Goal: Task Accomplishment & Management: Complete application form

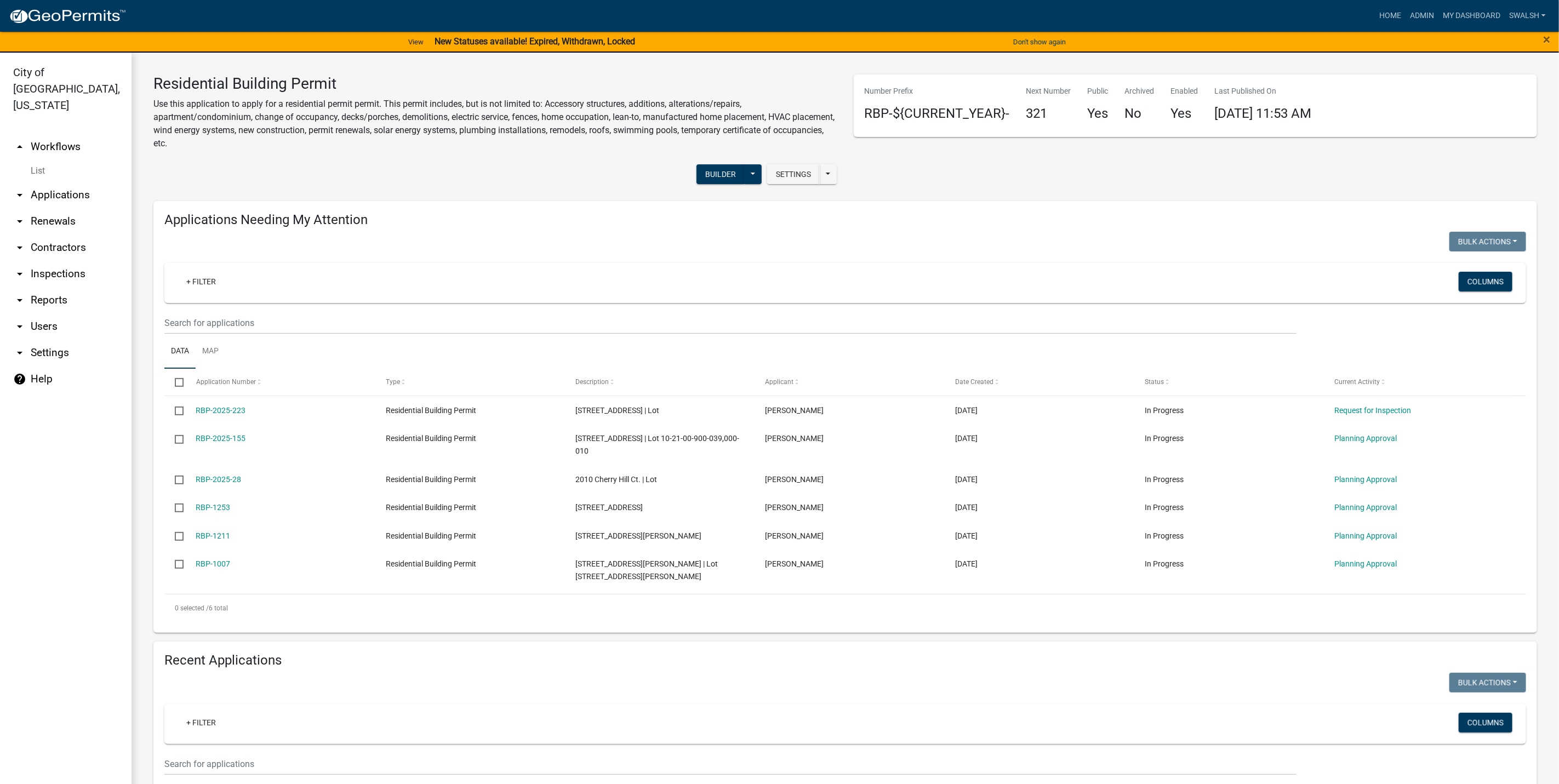
click at [51, 134] on link "arrow_drop_up Workflows" at bounding box center [66, 146] width 132 height 26
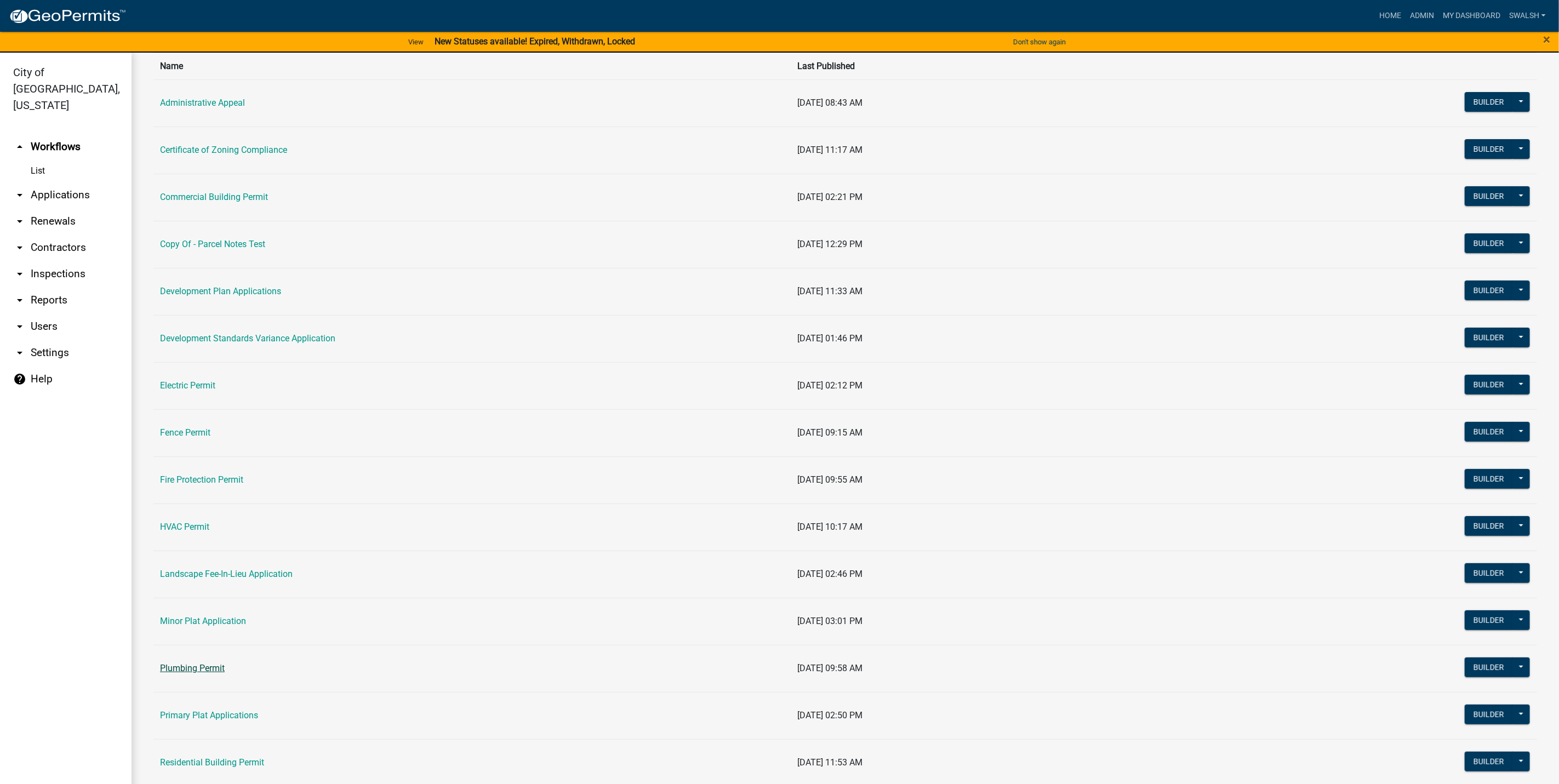
scroll to position [164, 0]
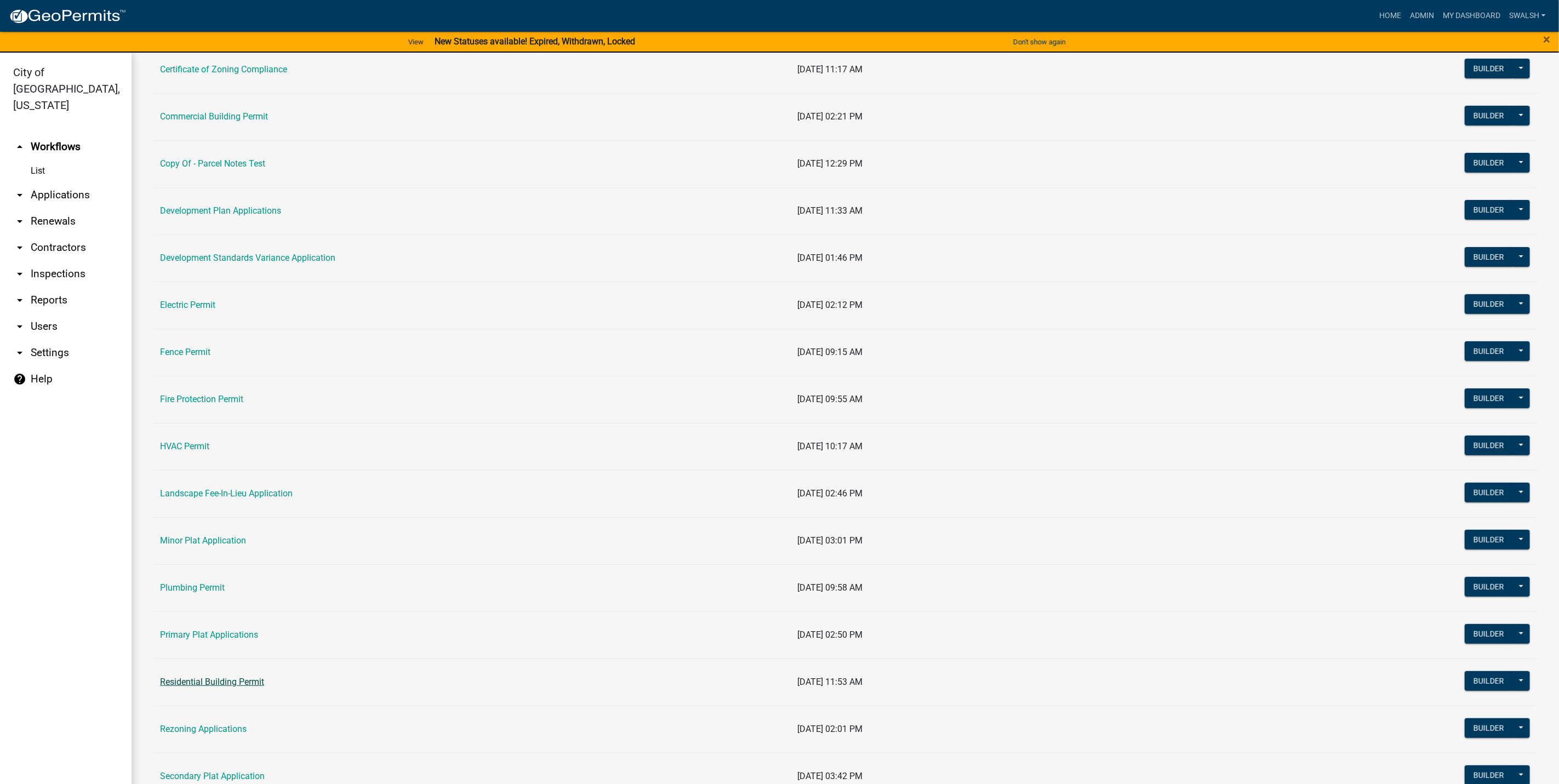
click at [196, 687] on link "Residential Building Permit" at bounding box center [212, 682] width 104 height 10
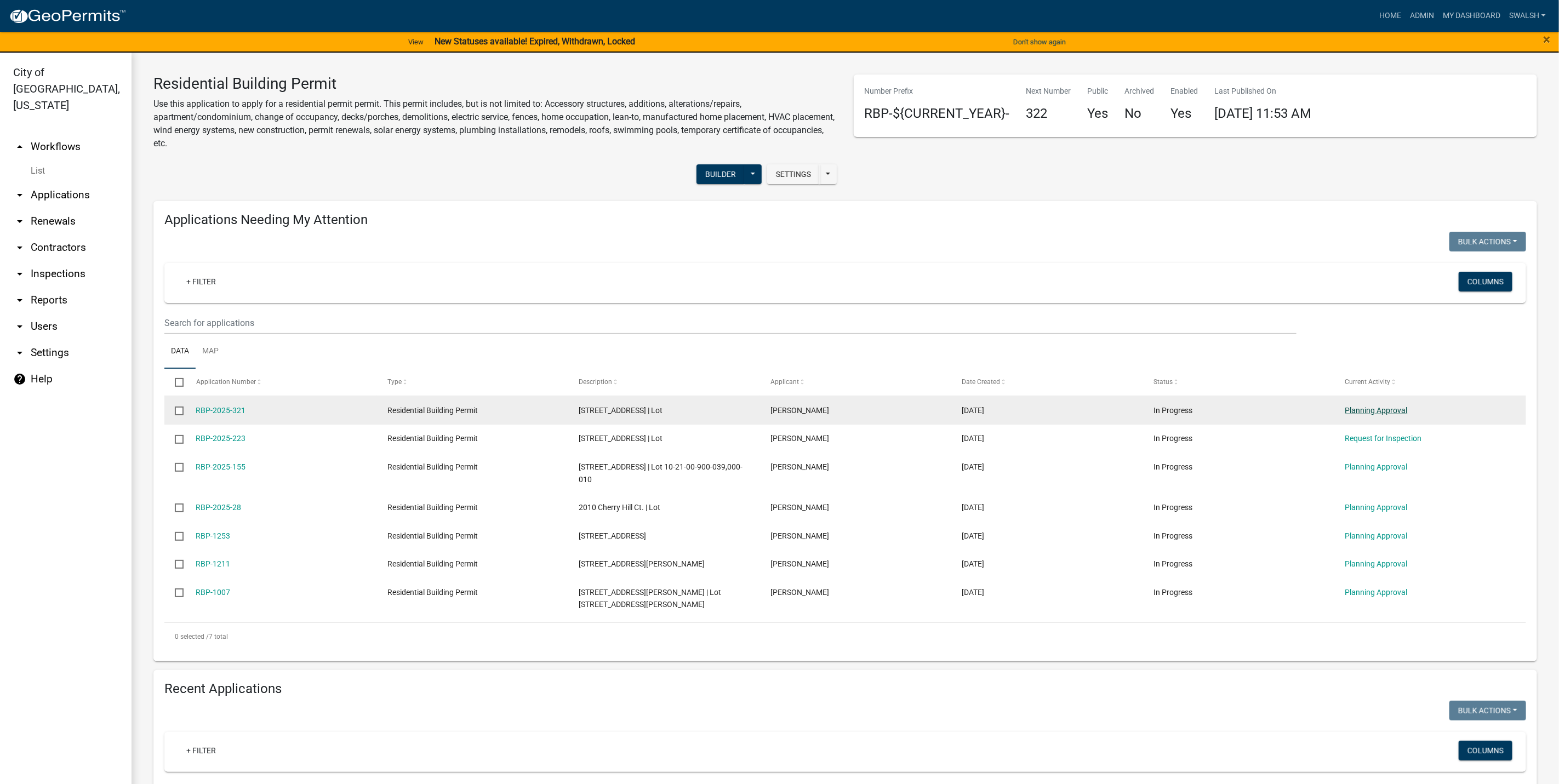
click at [1380, 411] on link "Planning Approval" at bounding box center [1377, 411] width 62 height 9
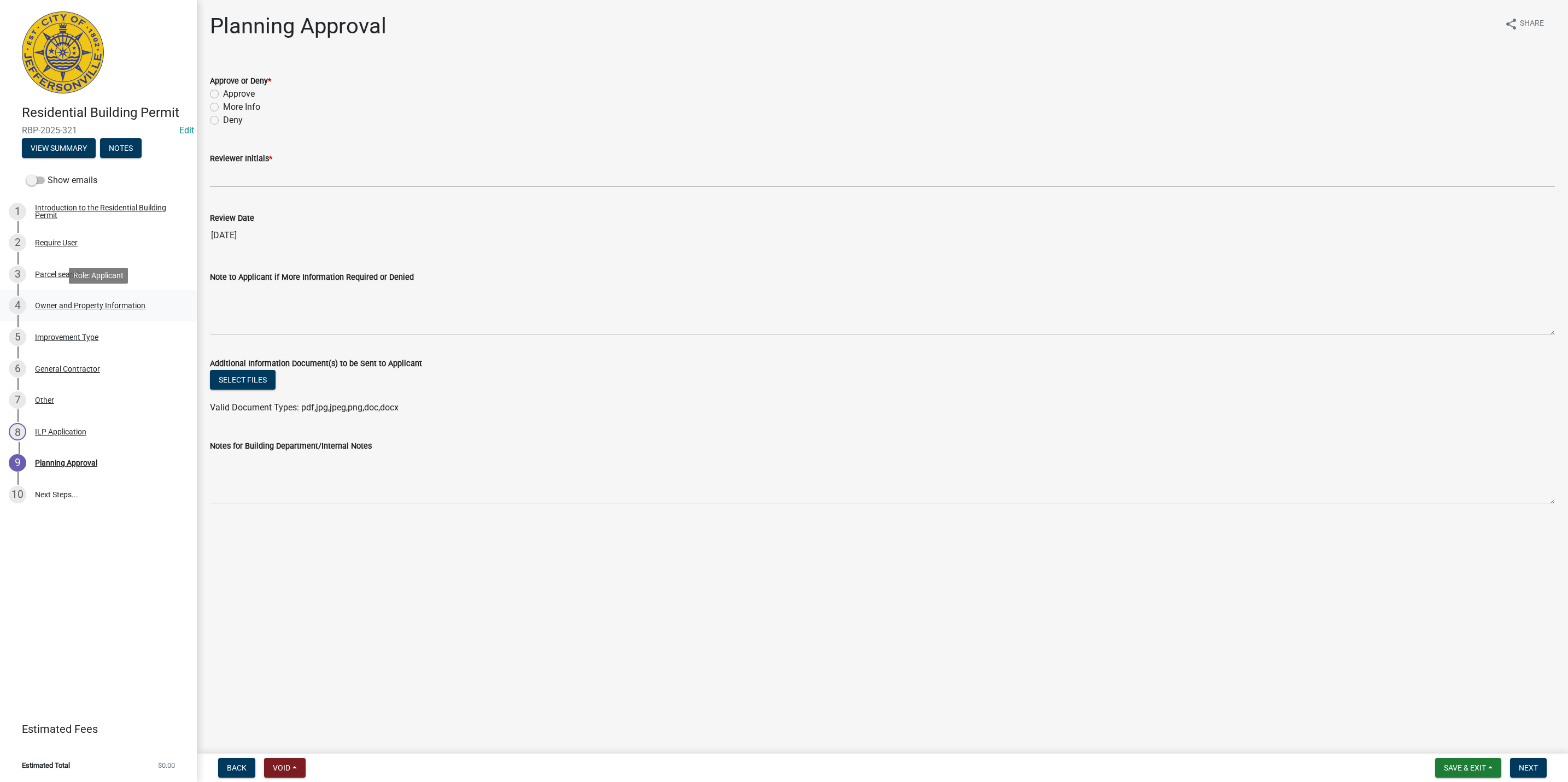
click at [99, 302] on div "Owner and Property Information" at bounding box center [89, 305] width 110 height 8
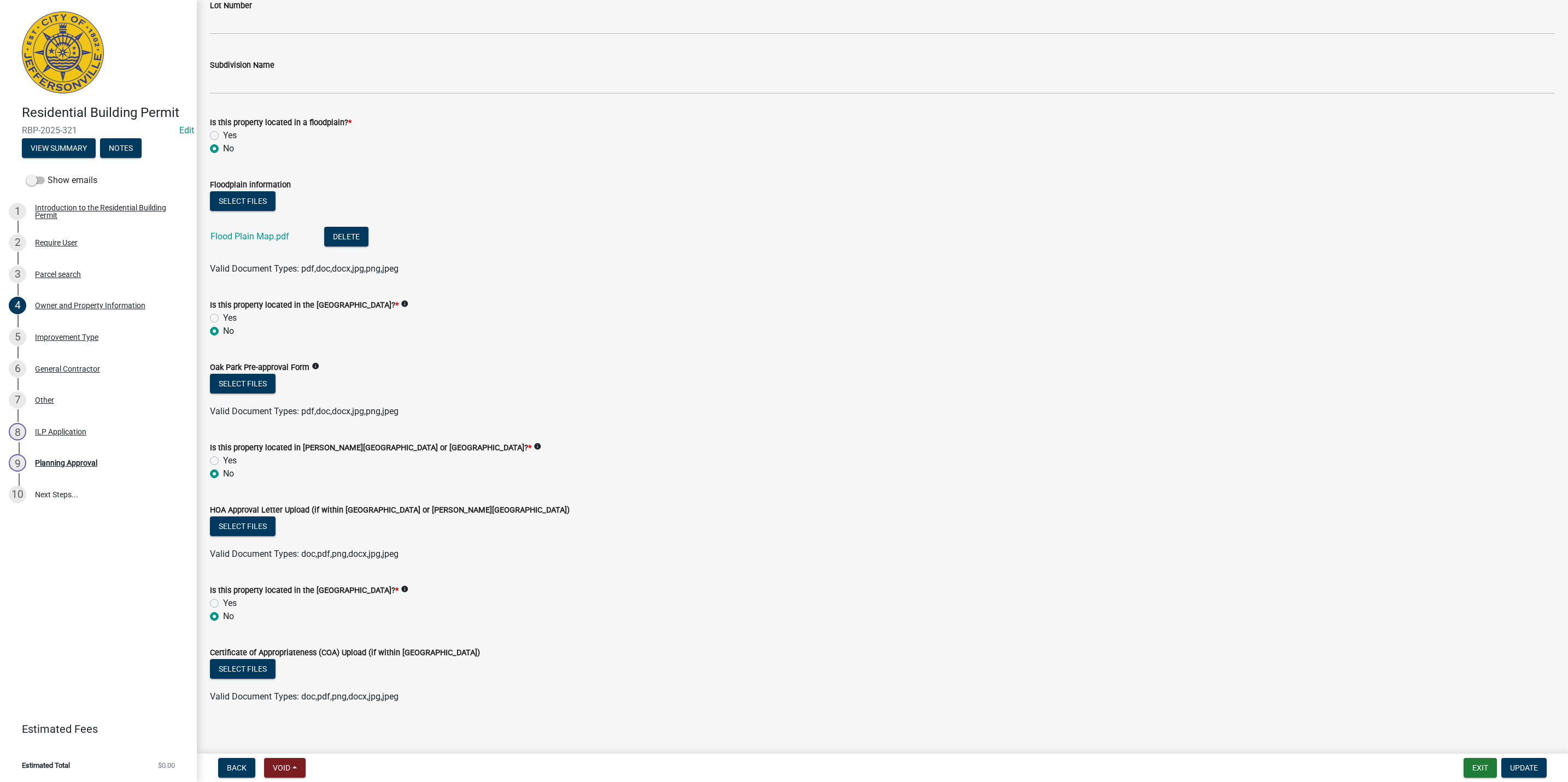
scroll to position [674, 0]
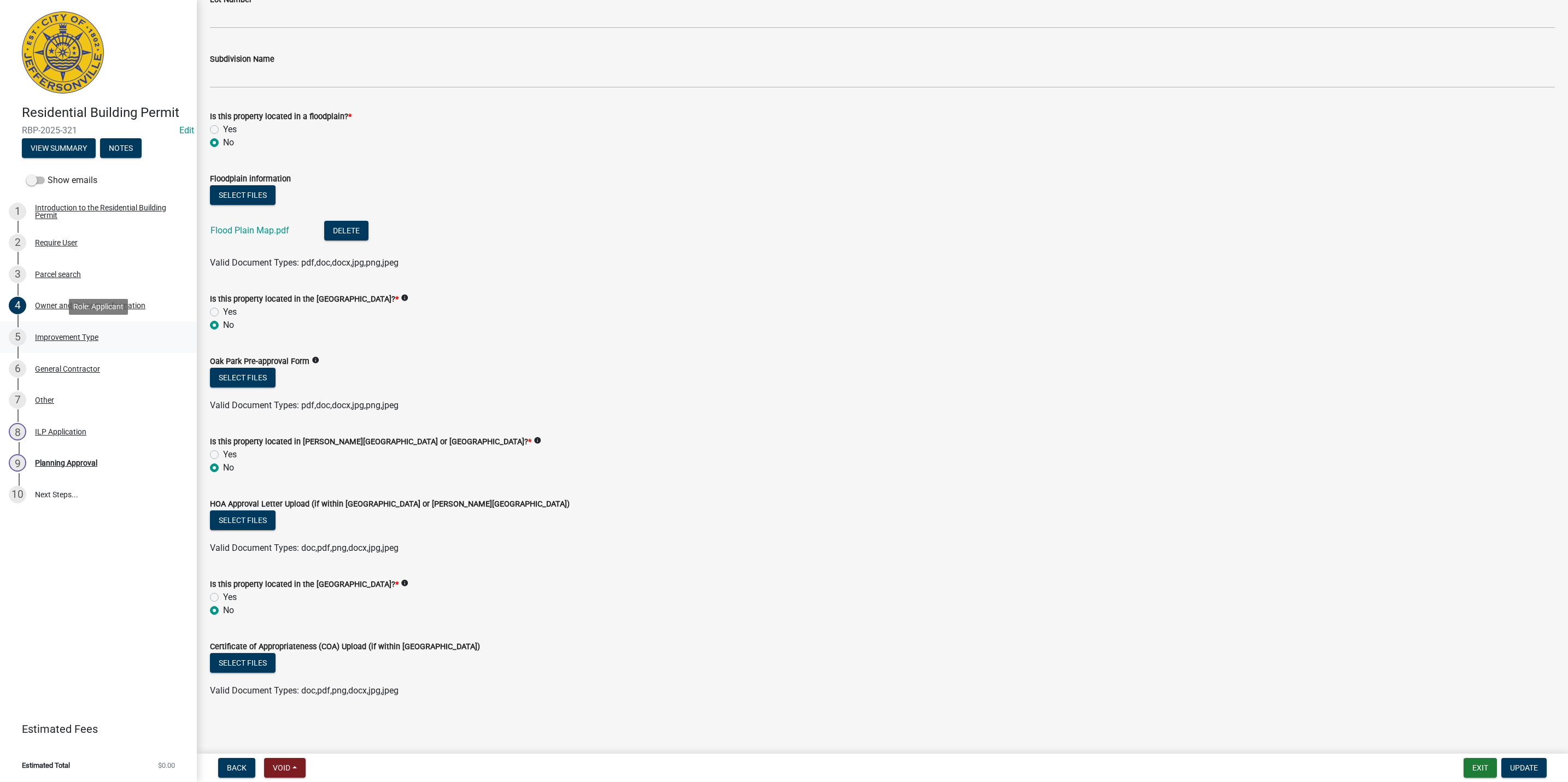
click at [84, 345] on div "5 Improvement Type" at bounding box center [94, 337] width 170 height 18
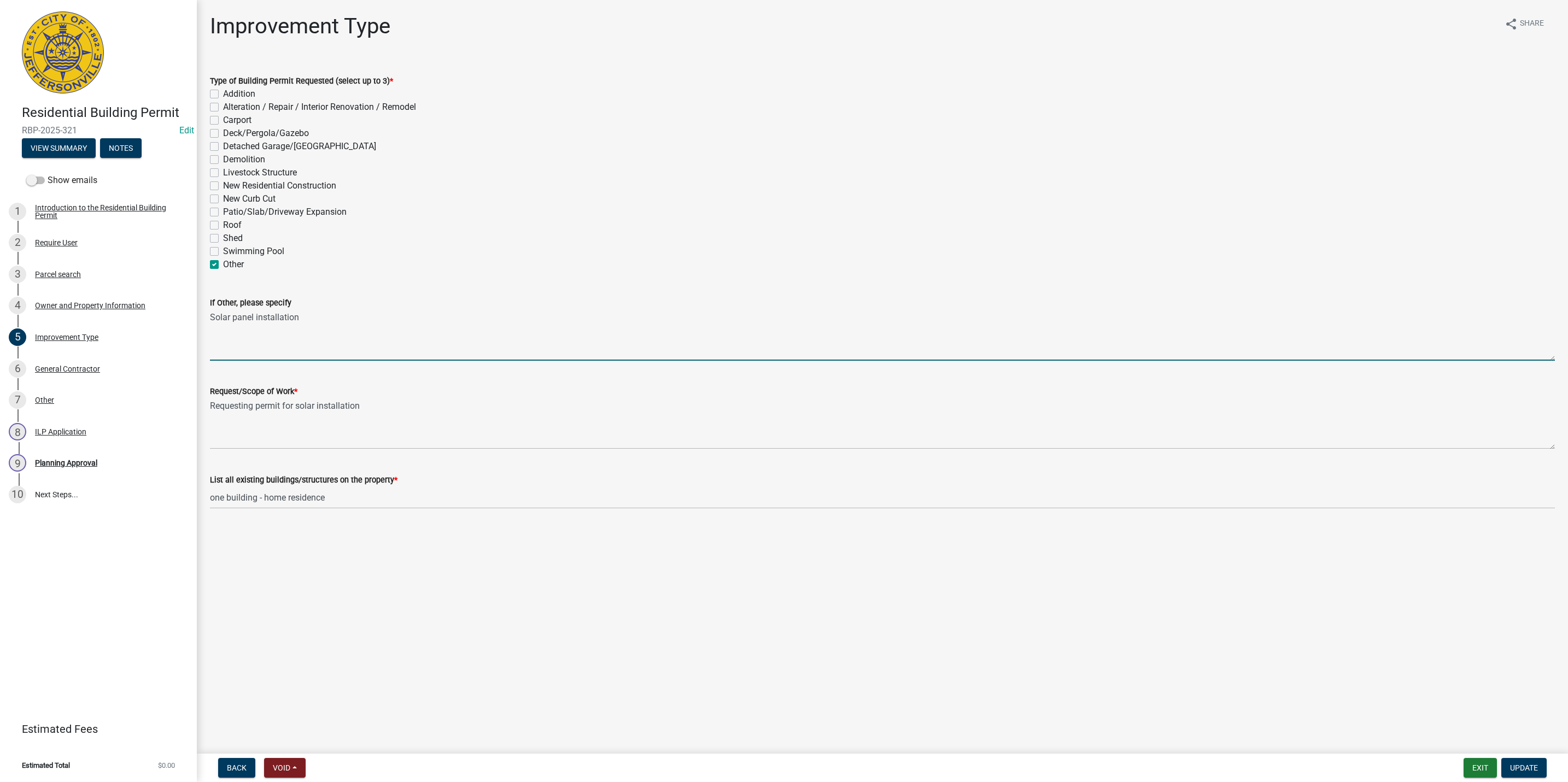
click at [427, 336] on textarea "Solar panel installation" at bounding box center [883, 335] width 1345 height 51
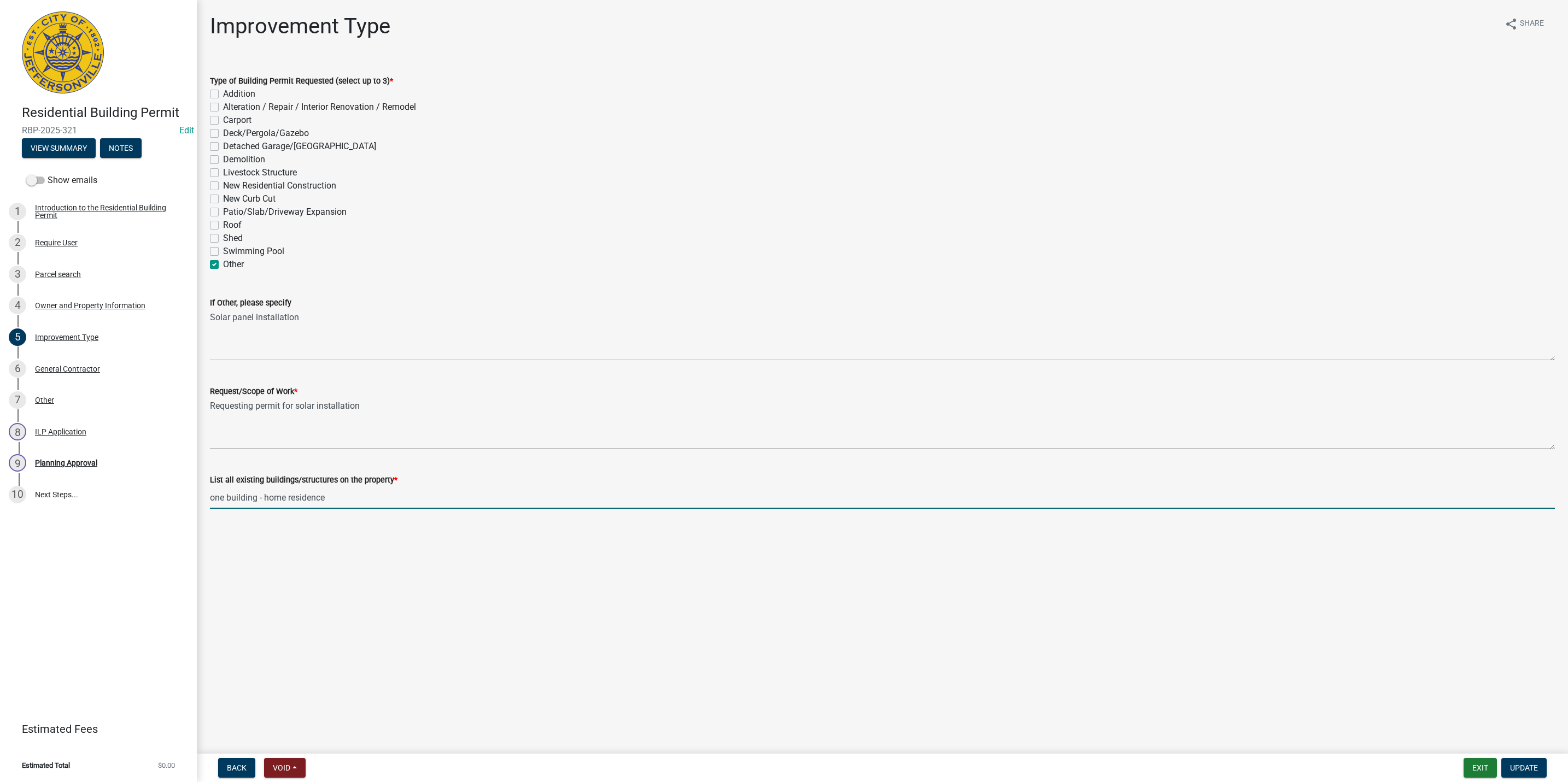
click at [413, 492] on input "one building - home residence" at bounding box center [883, 497] width 1345 height 23
click at [82, 407] on div "7 Other" at bounding box center [94, 400] width 170 height 18
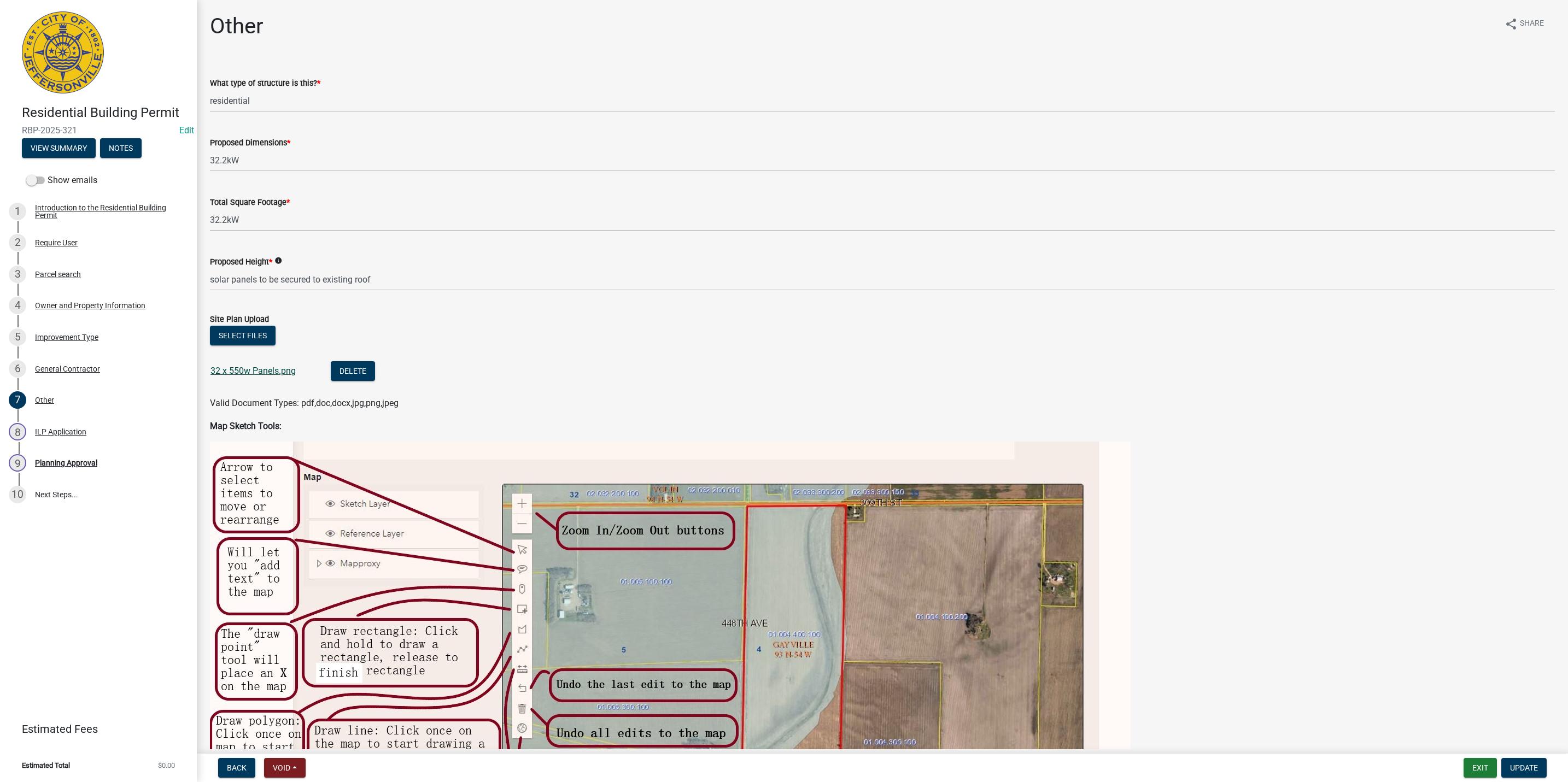
click at [258, 374] on link "32 x 550w Panels.png" at bounding box center [253, 371] width 85 height 10
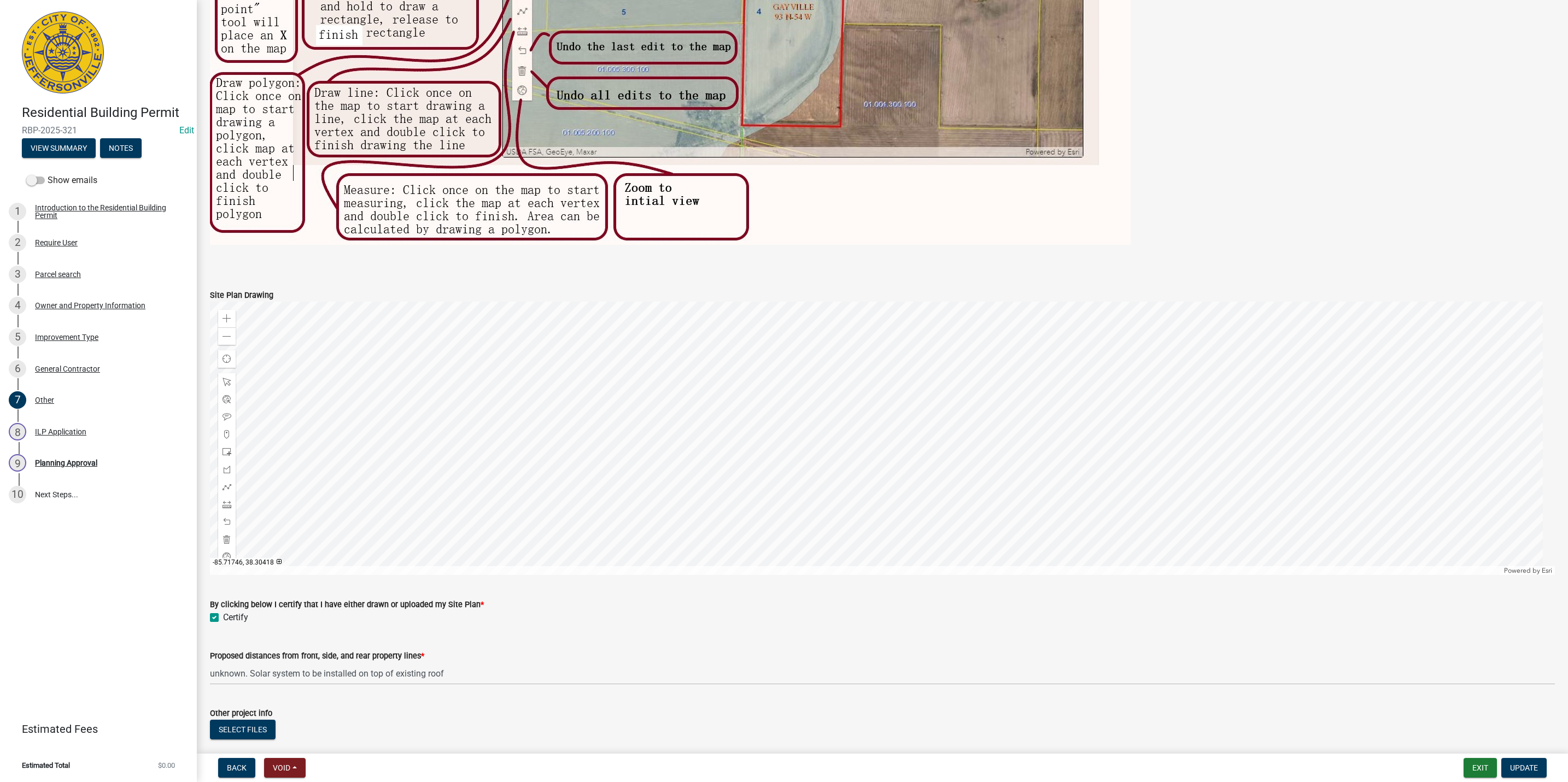
scroll to position [705, 0]
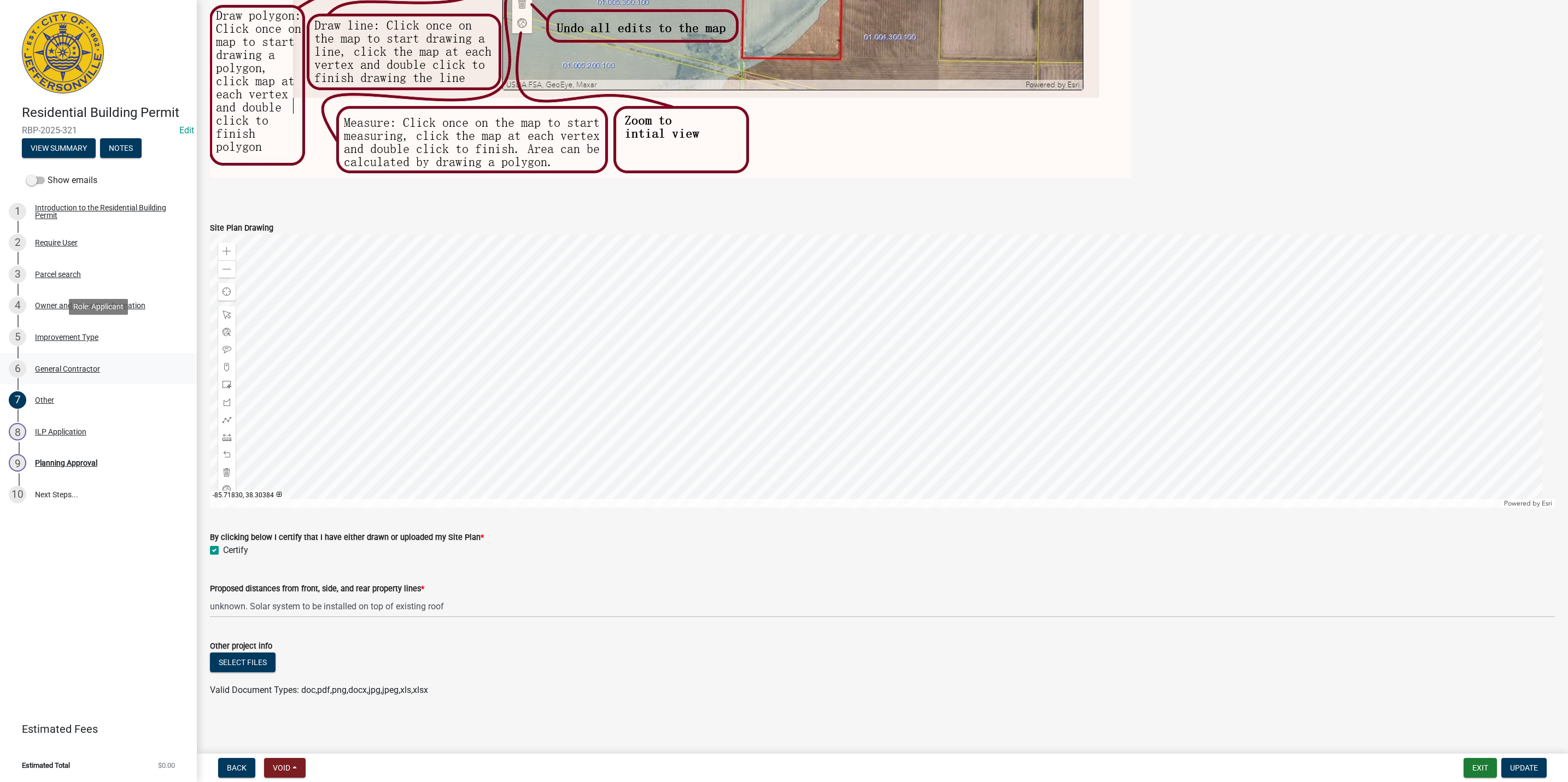
click at [105, 354] on link "6 General Contractor" at bounding box center [98, 369] width 197 height 32
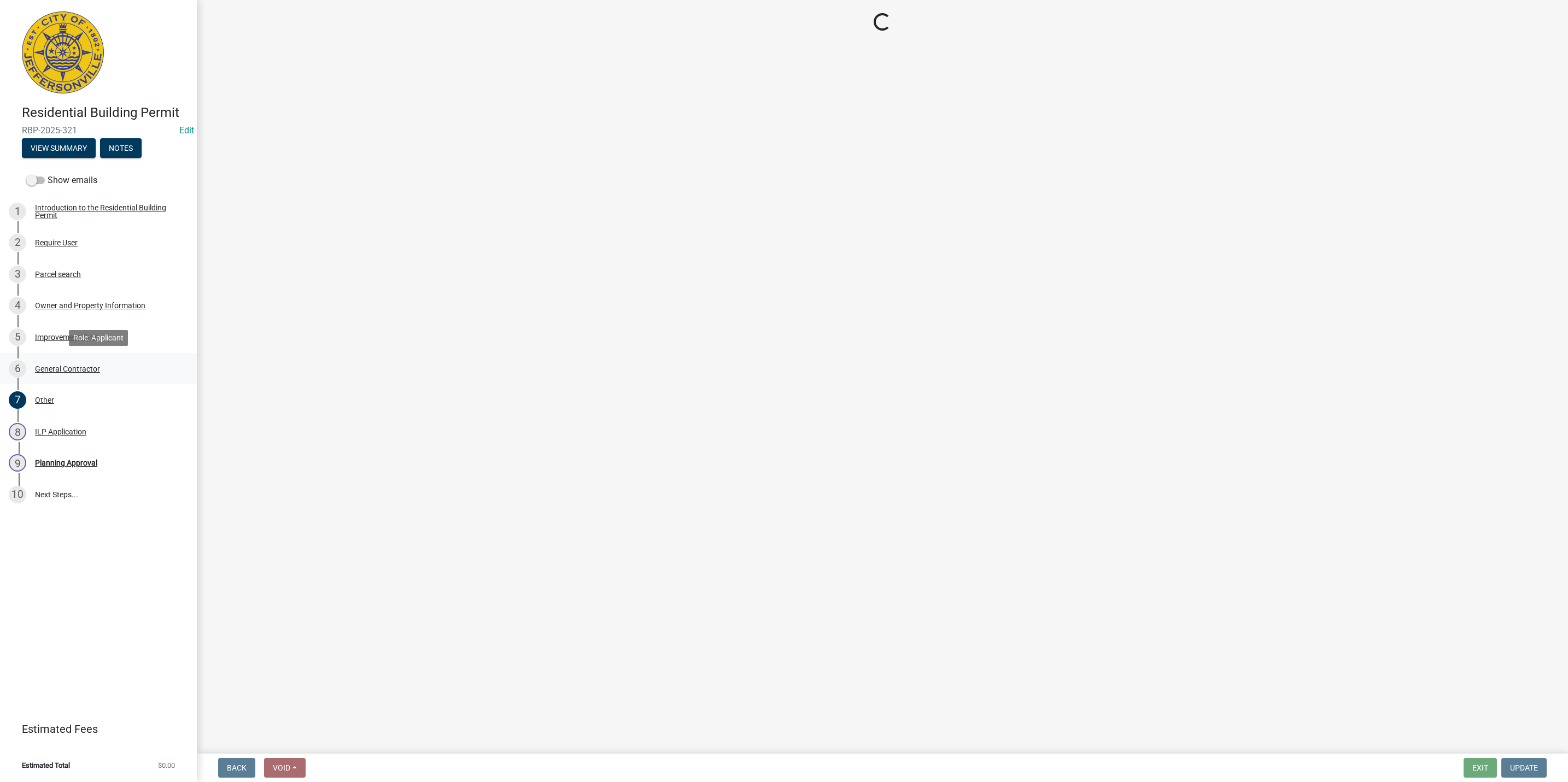
scroll to position [0, 0]
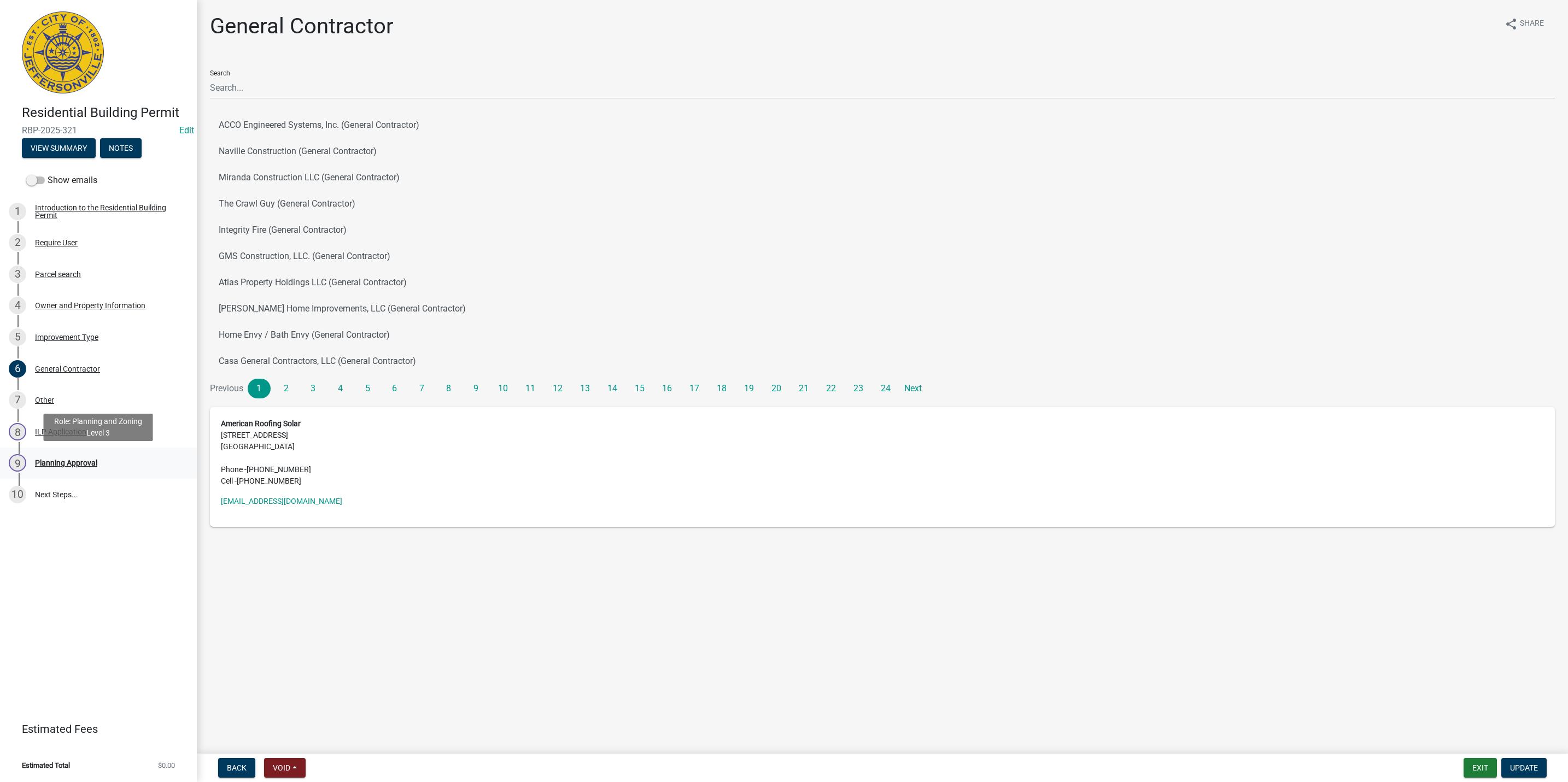
click at [91, 467] on div "9 Planning Approval" at bounding box center [94, 463] width 170 height 18
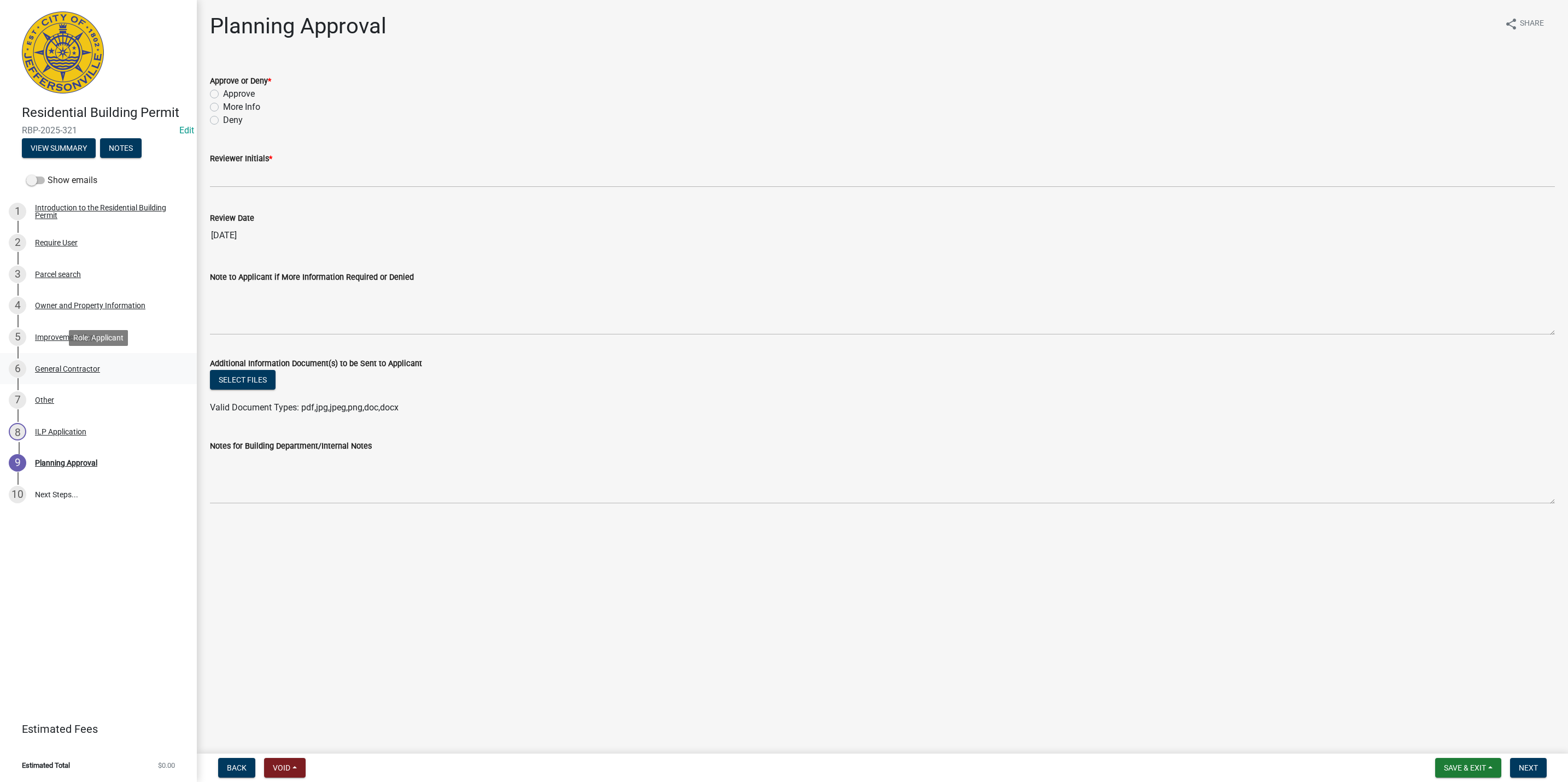
click at [66, 358] on link "6 General Contractor" at bounding box center [98, 369] width 197 height 32
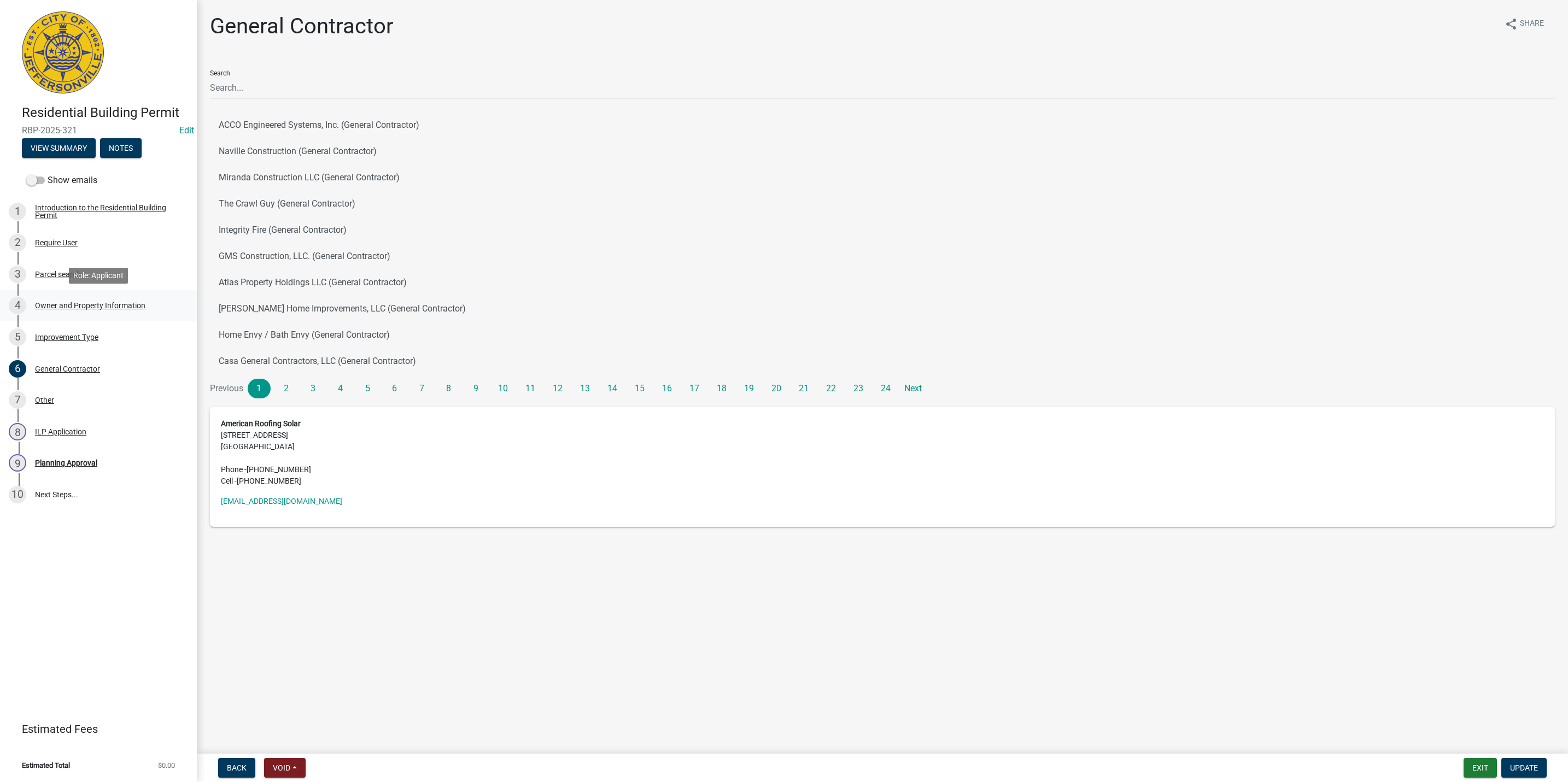
click at [103, 303] on div "Owner and Property Information" at bounding box center [89, 305] width 110 height 8
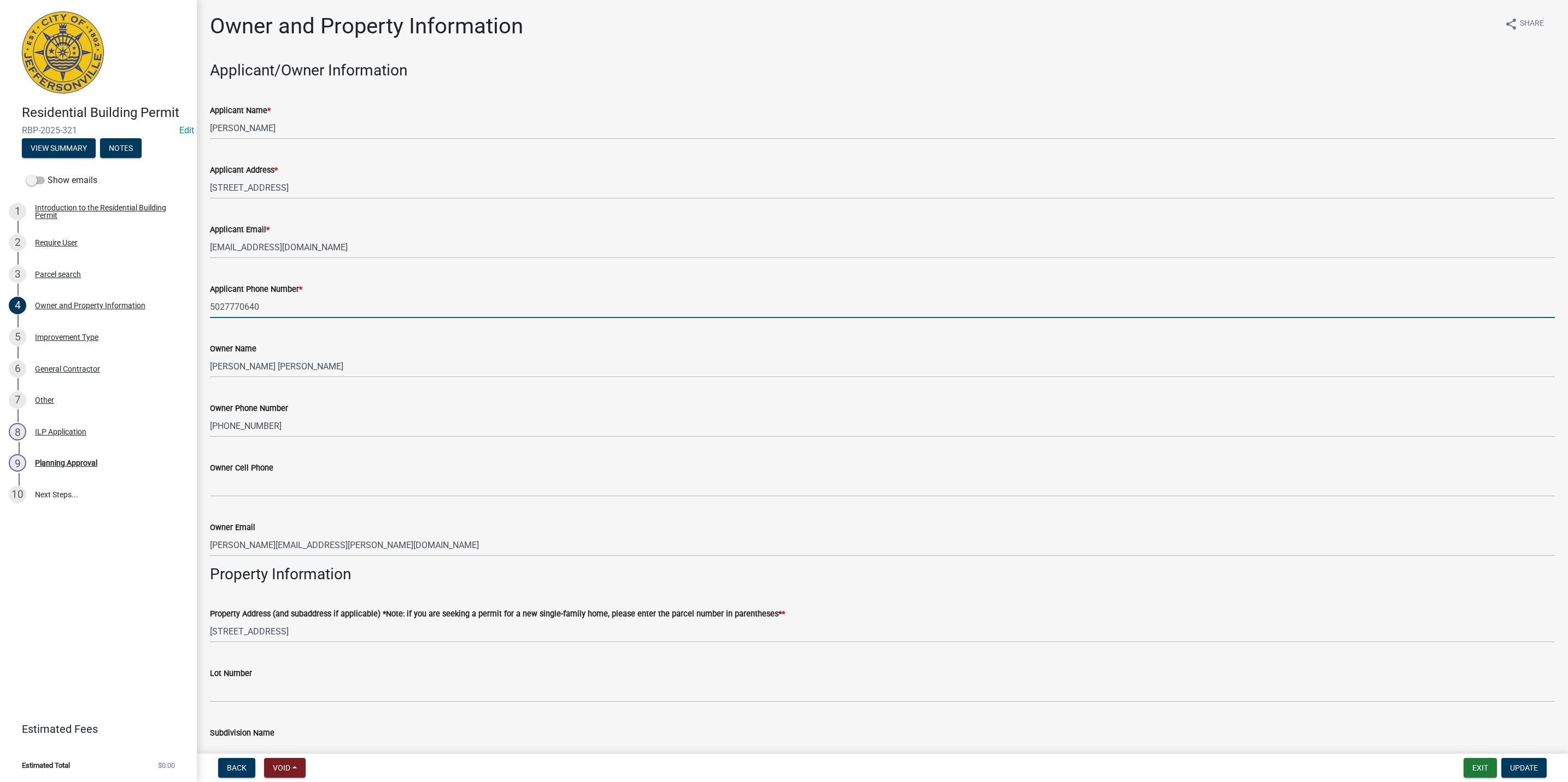
click at [374, 307] on input "5027770640" at bounding box center [883, 307] width 1345 height 23
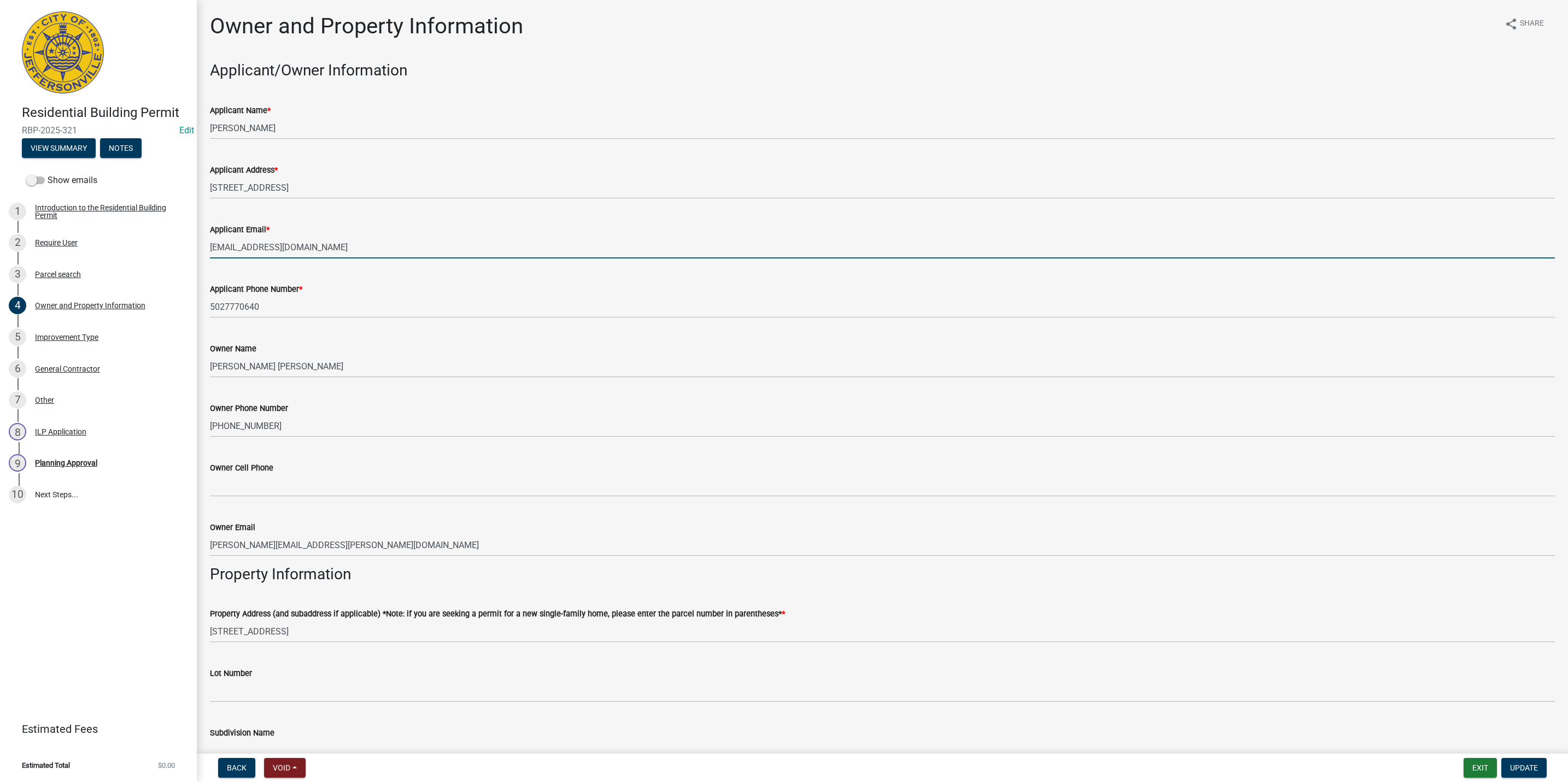
click at [388, 248] on input "[EMAIL_ADDRESS][DOMAIN_NAME]" at bounding box center [883, 247] width 1345 height 23
click at [353, 174] on div "Applicant Address *" at bounding box center [883, 170] width 1345 height 13
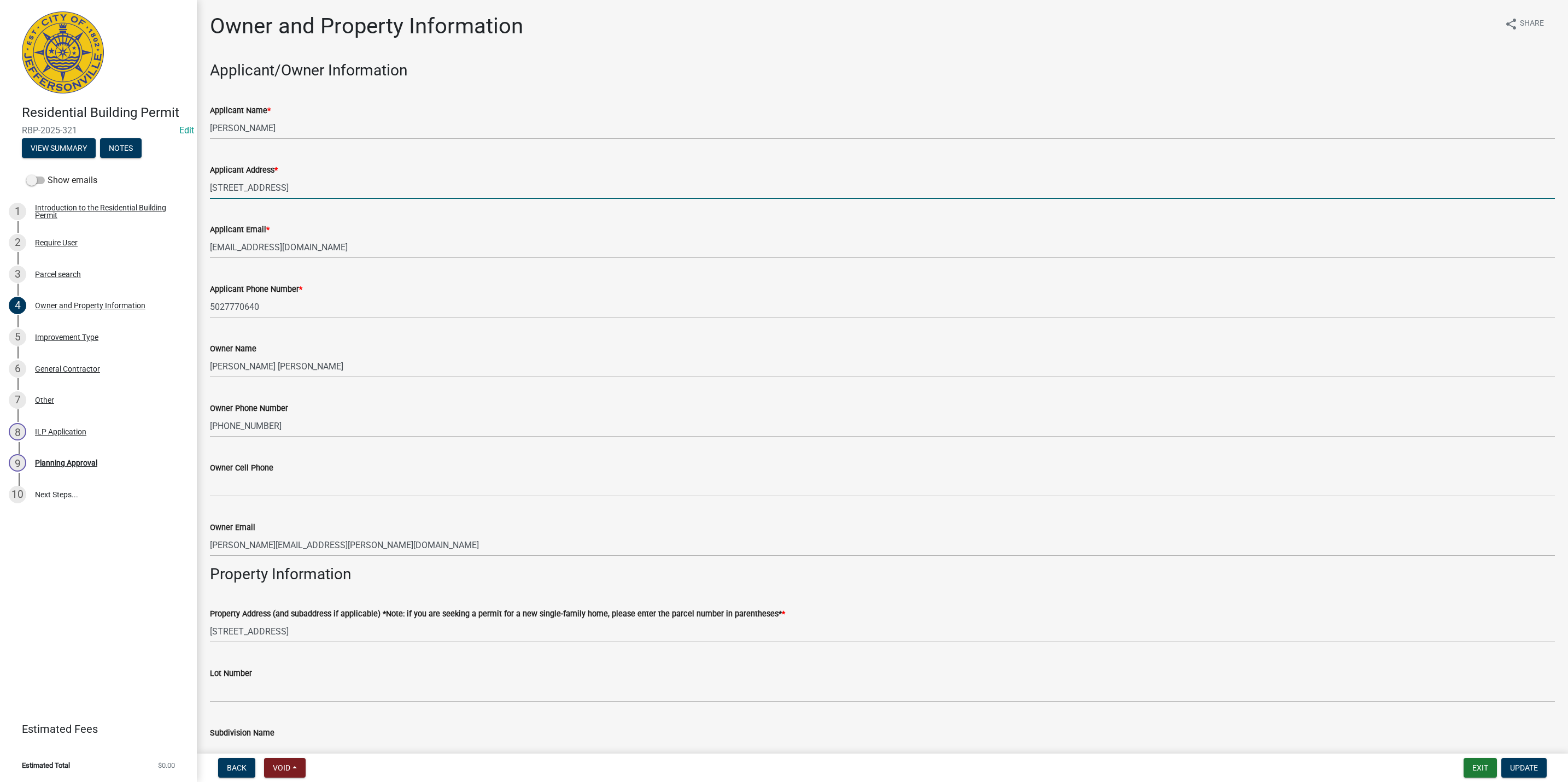
drag, startPoint x: 340, startPoint y: 177, endPoint x: 329, endPoint y: 158, distance: 22.0
click at [340, 177] on input "[STREET_ADDRESS]" at bounding box center [883, 187] width 1345 height 23
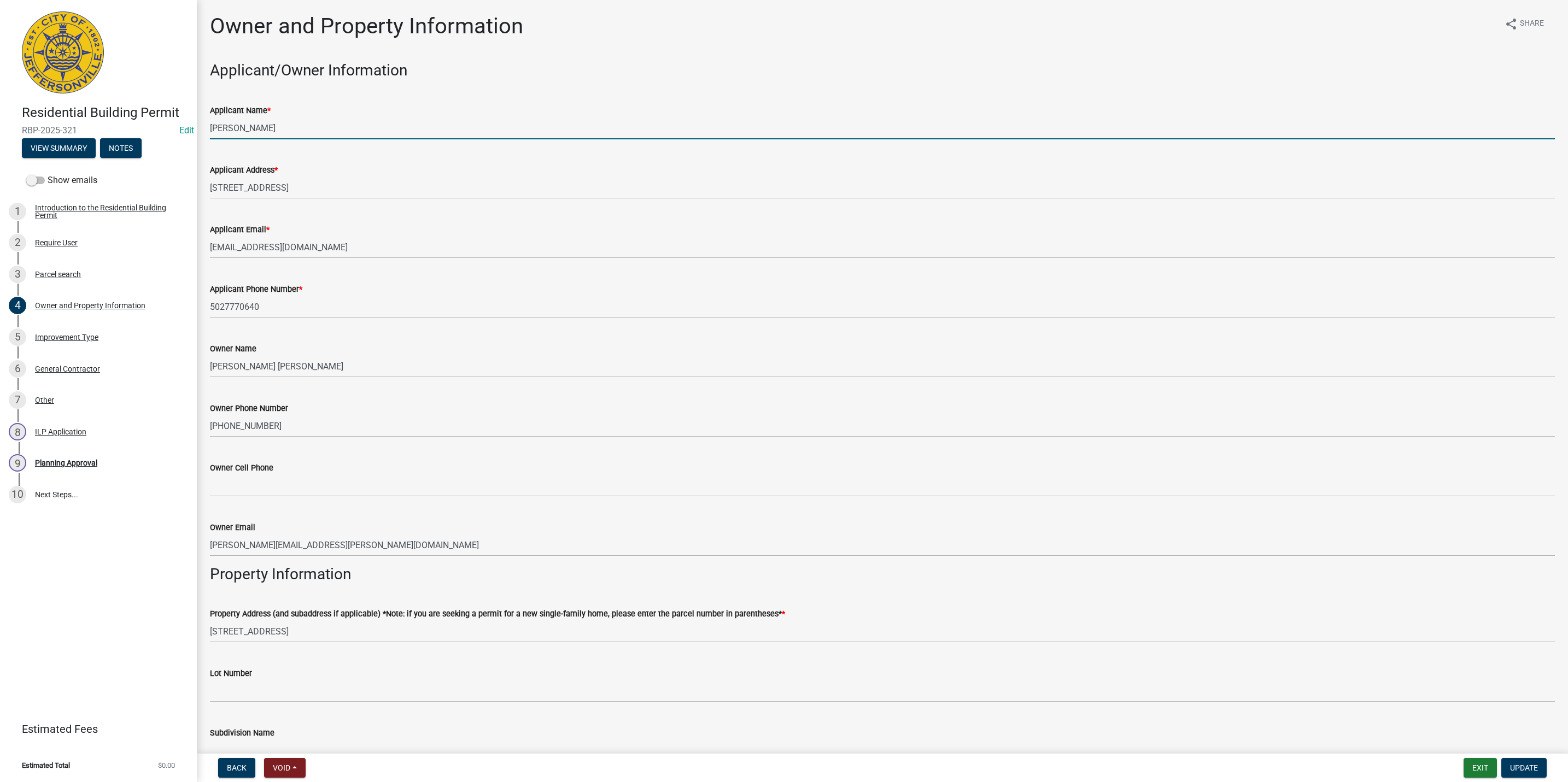
click at [312, 128] on input "[PERSON_NAME]" at bounding box center [883, 128] width 1345 height 23
click at [314, 184] on input "[STREET_ADDRESS]" at bounding box center [883, 187] width 1345 height 23
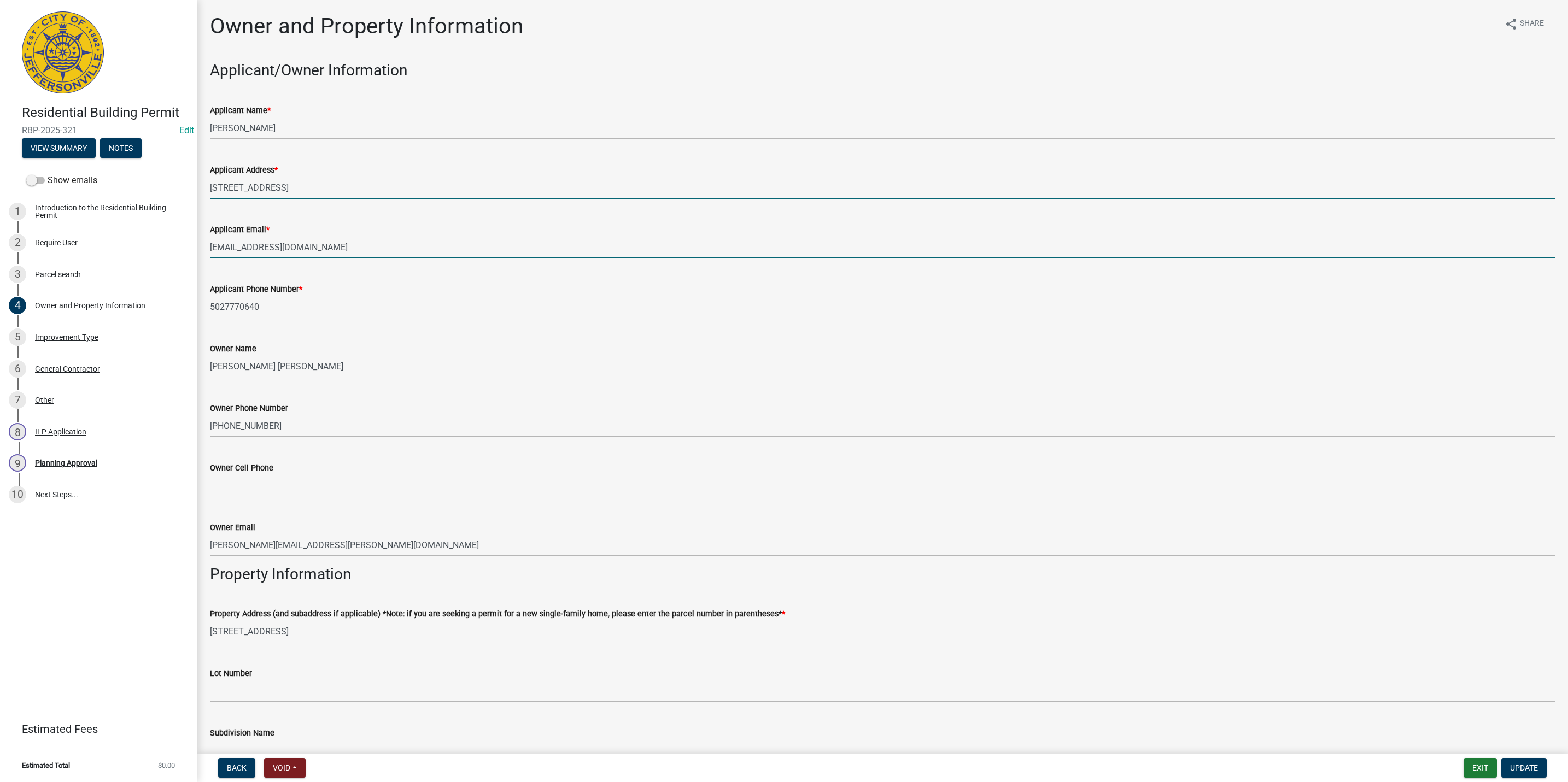
click at [376, 244] on input "[EMAIL_ADDRESS][DOMAIN_NAME]" at bounding box center [883, 247] width 1345 height 23
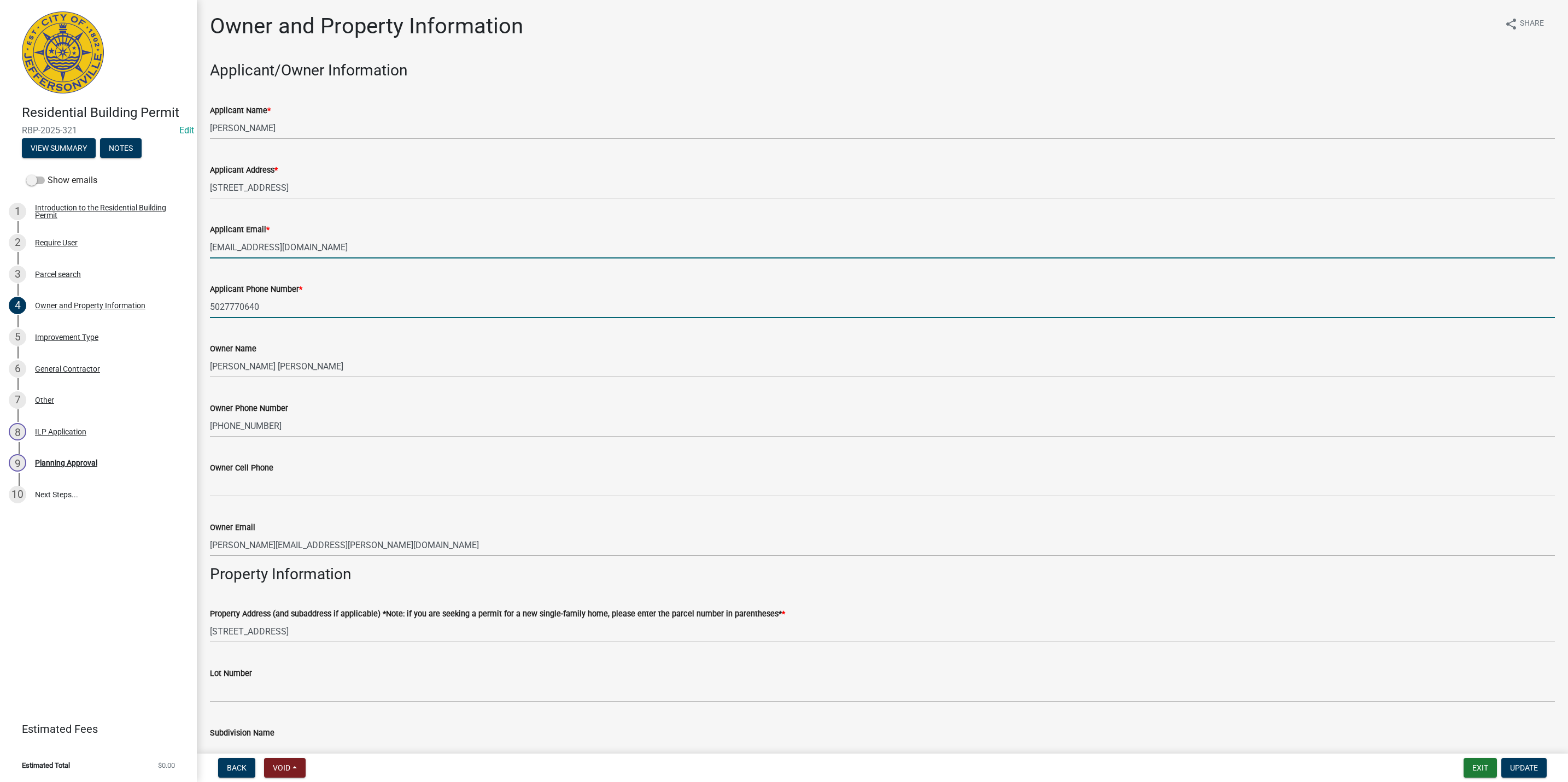
click at [340, 297] on input "5027770640" at bounding box center [883, 307] width 1345 height 23
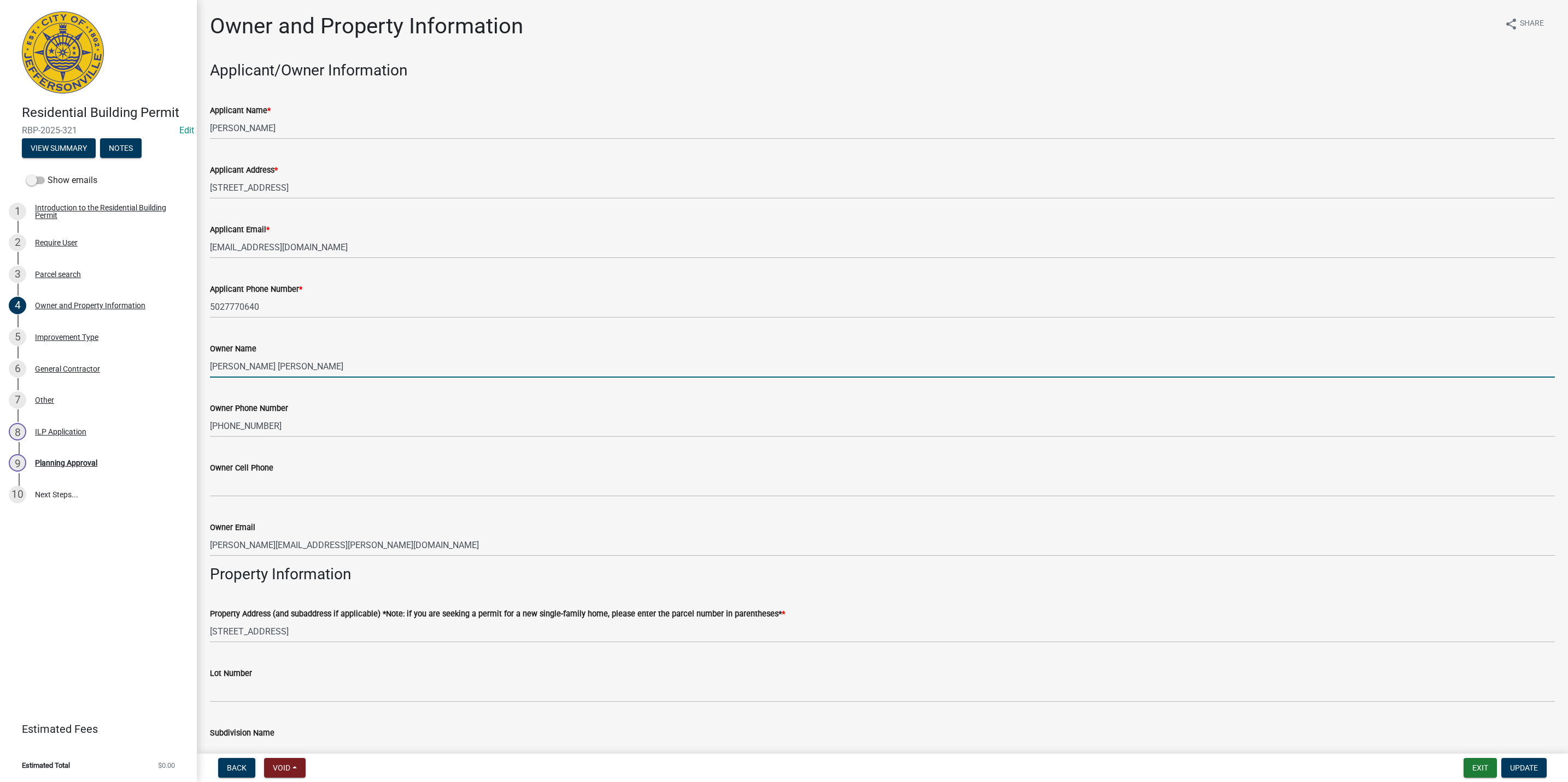
click at [325, 366] on input "[PERSON_NAME] [PERSON_NAME]" at bounding box center [883, 366] width 1345 height 23
click at [321, 418] on input "[PHONE_NUMBER]" at bounding box center [883, 426] width 1345 height 23
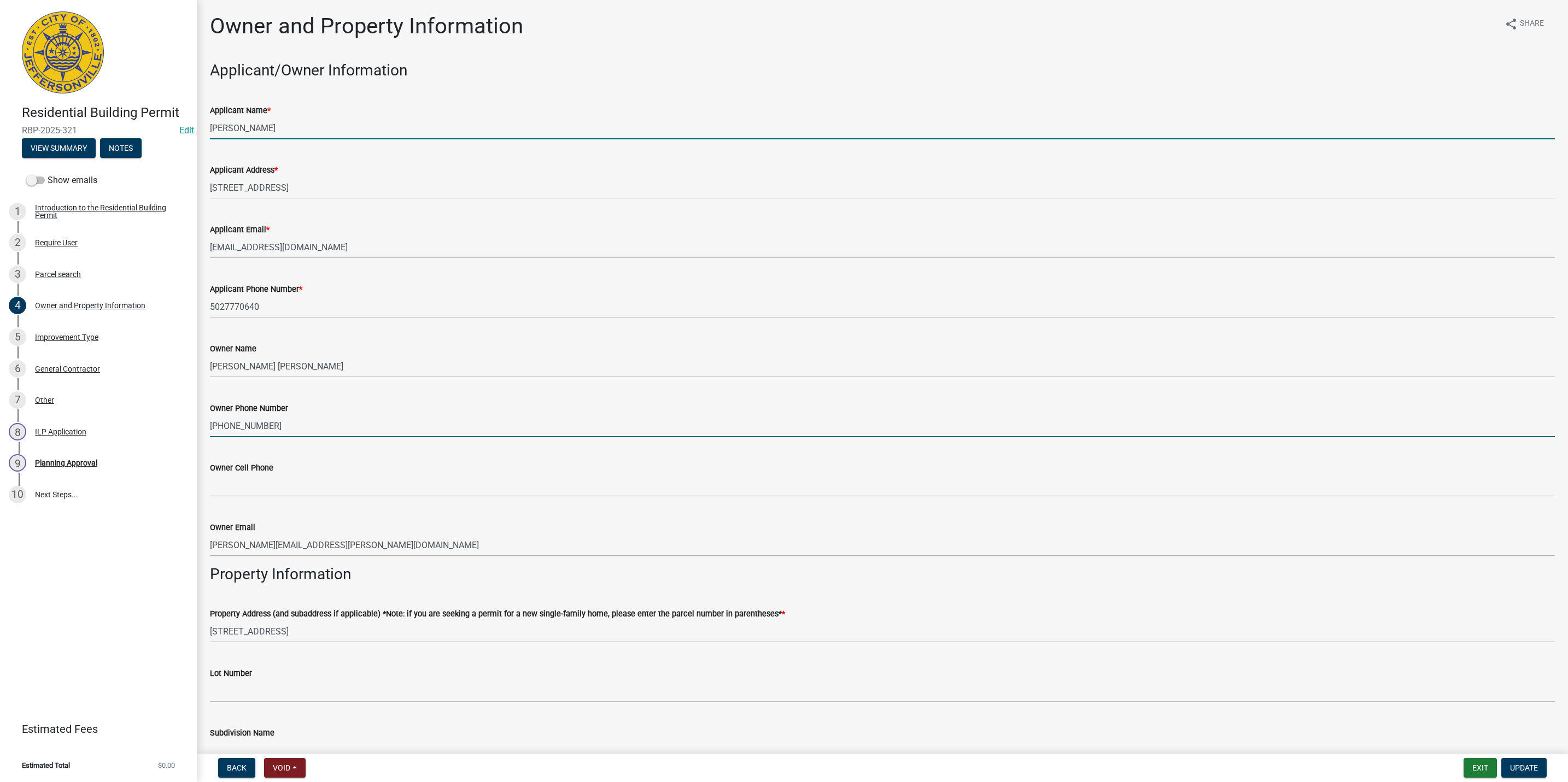
click at [335, 127] on input "[PERSON_NAME]" at bounding box center [883, 128] width 1345 height 23
click at [315, 185] on input "[STREET_ADDRESS]" at bounding box center [883, 187] width 1345 height 23
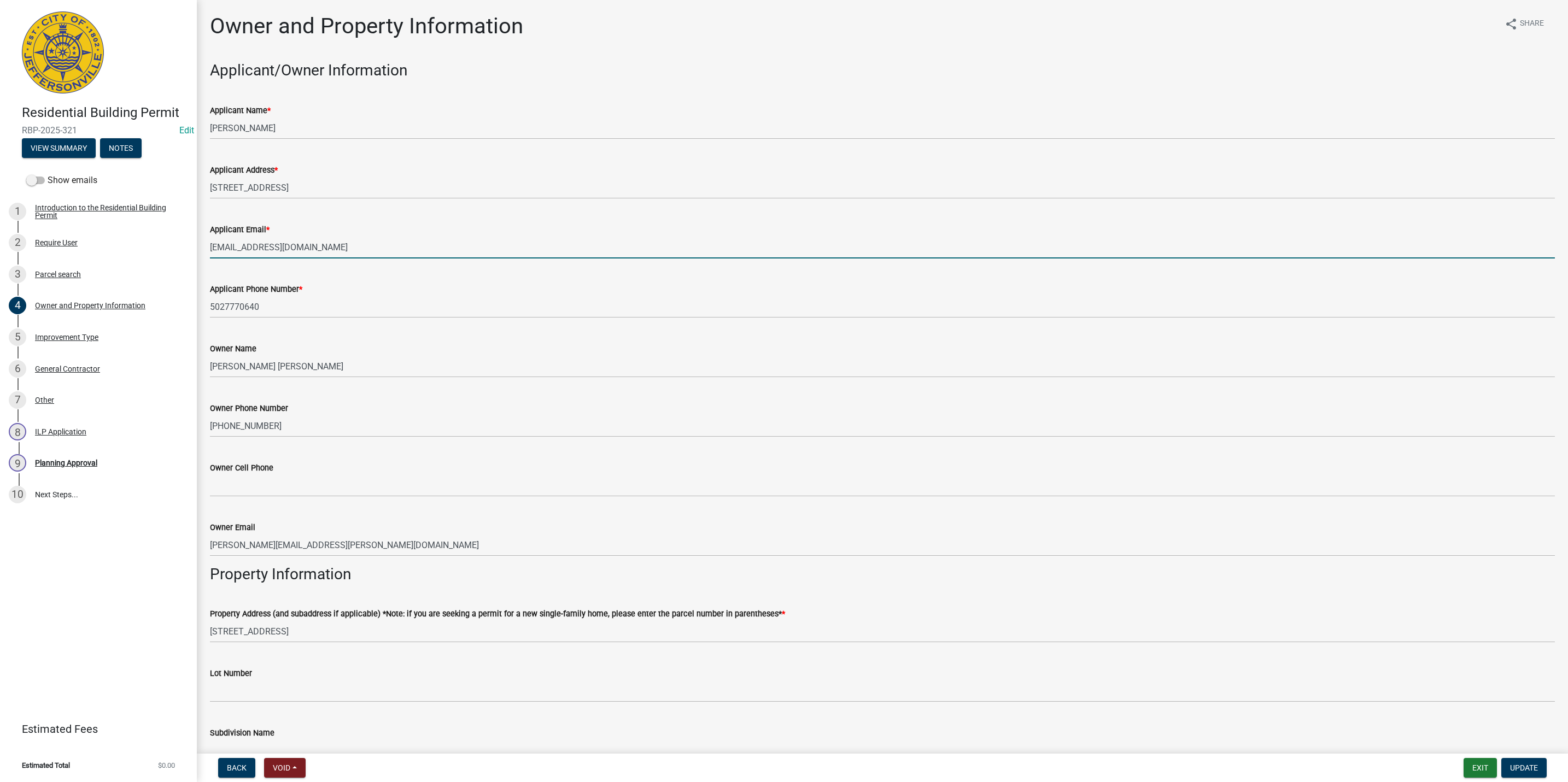
click at [391, 245] on input "[EMAIL_ADDRESS][DOMAIN_NAME]" at bounding box center [883, 247] width 1345 height 23
click at [422, 239] on input "[EMAIL_ADDRESS][DOMAIN_NAME]" at bounding box center [883, 247] width 1345 height 23
click at [336, 246] on input "[EMAIL_ADDRESS][DOMAIN_NAME]" at bounding box center [883, 247] width 1345 height 23
